Goal: Find specific page/section: Find specific page/section

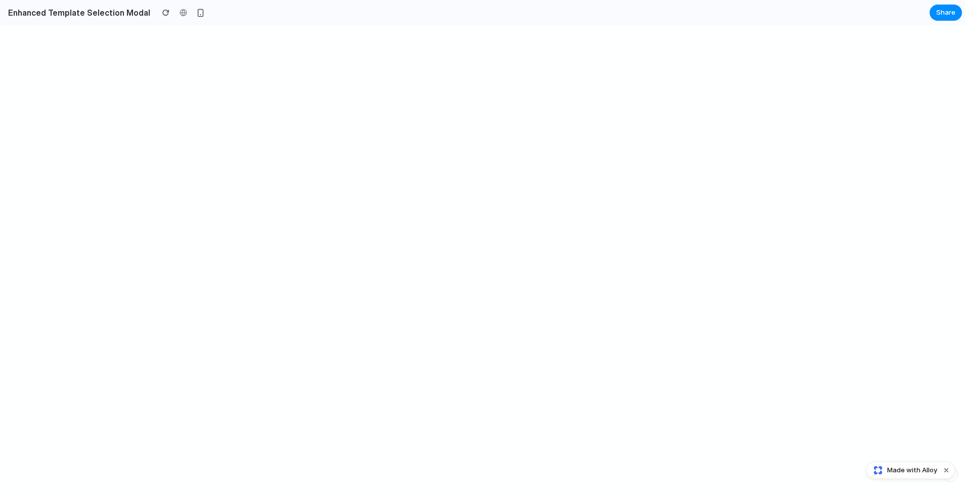
click at [935, 463] on div "Made with Alloy" at bounding box center [910, 470] width 89 height 17
click at [947, 467] on button "Dismiss watermark" at bounding box center [946, 470] width 12 height 12
